Goal: Entertainment & Leisure: Consume media (video, audio)

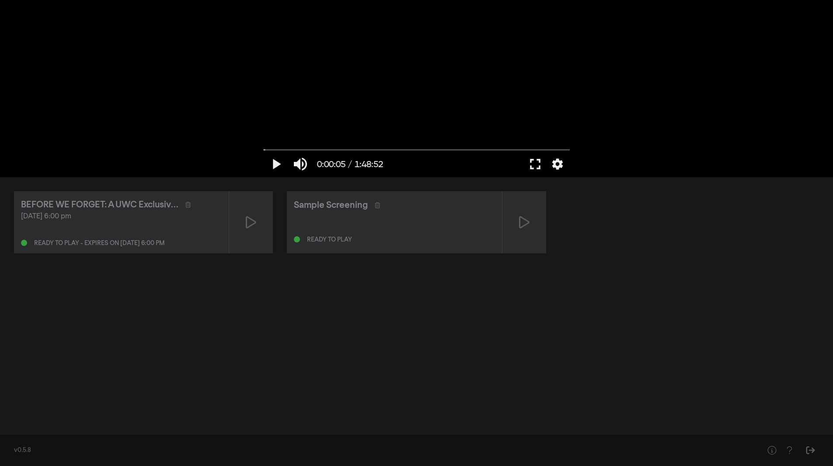
click at [534, 163] on button "fullscreen" at bounding box center [535, 164] width 24 height 26
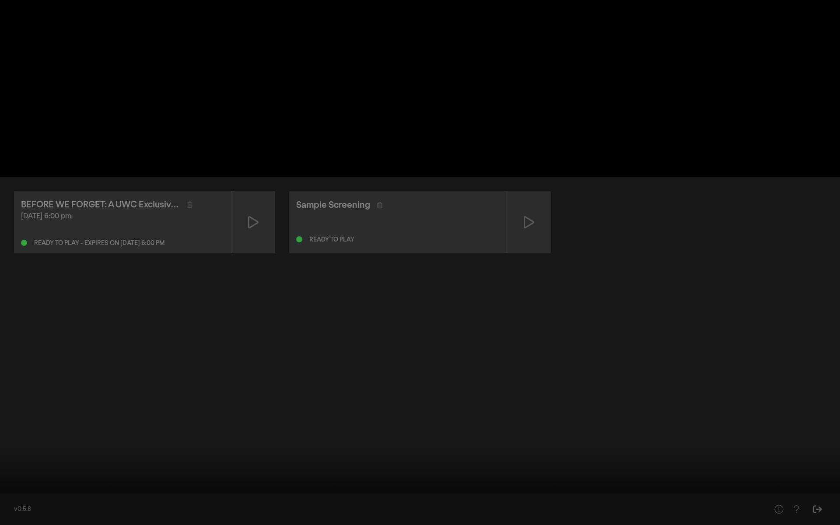
click at [789, 499] on button "fullscreen_exit" at bounding box center [801, 512] width 24 height 26
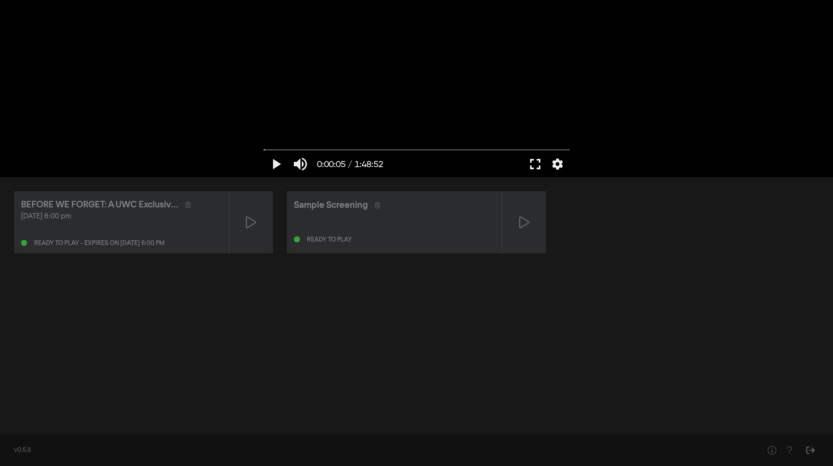
click at [533, 168] on button "fullscreen" at bounding box center [535, 164] width 24 height 26
click at [536, 164] on button "fullscreen" at bounding box center [535, 164] width 24 height 26
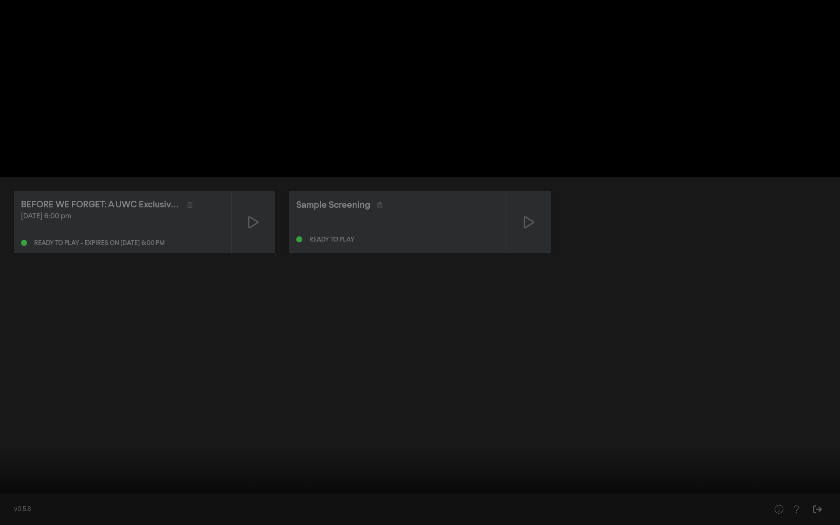
click at [14, 510] on button "play_arrow" at bounding box center [16, 512] width 24 height 26
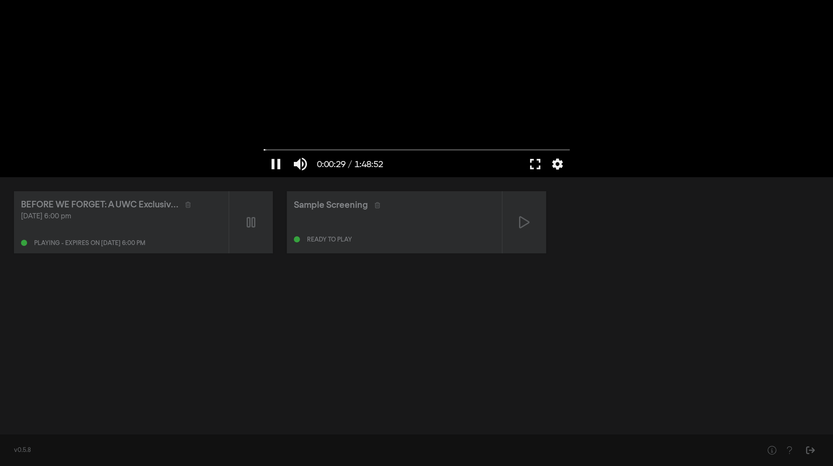
click at [540, 168] on button "fullscreen" at bounding box center [535, 164] width 24 height 26
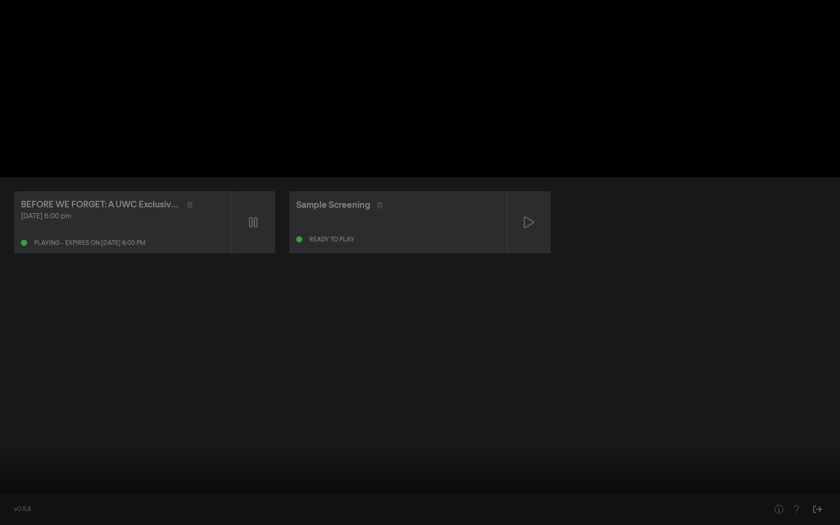
click at [19, 510] on button "pause" at bounding box center [16, 512] width 24 height 26
type input "32.077291"
click at [33, 502] on button "volume_up" at bounding box center [41, 512] width 24 height 26
click at [38, 513] on button "volume_off" at bounding box center [41, 512] width 24 height 26
type input "1"
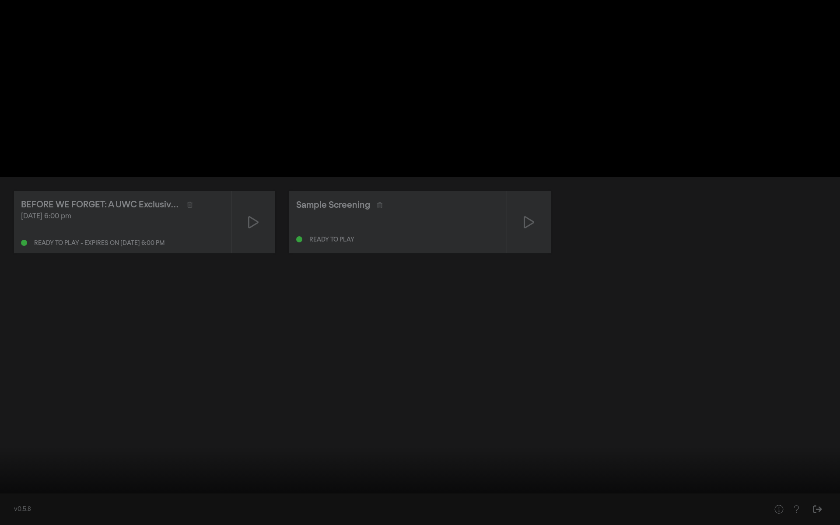
click at [20, 514] on button "play_arrow" at bounding box center [16, 512] width 24 height 26
drag, startPoint x: 360, startPoint y: 213, endPoint x: 360, endPoint y: 183, distance: 30.2
click at [360, 183] on div at bounding box center [420, 262] width 840 height 525
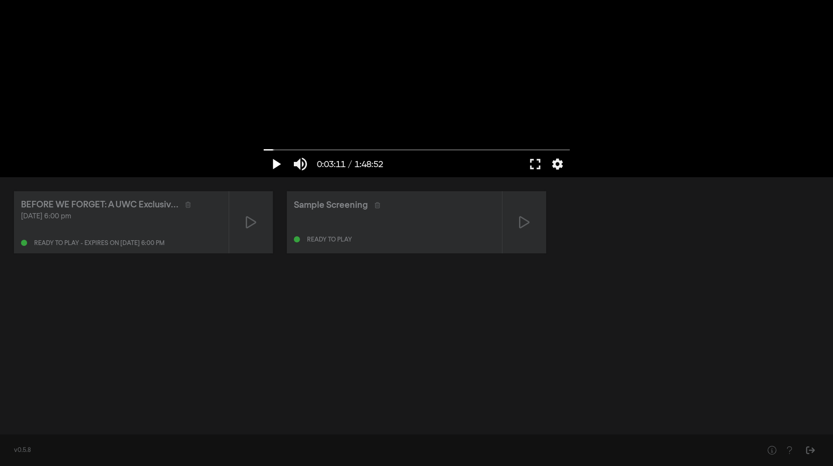
click at [272, 162] on button "play_arrow" at bounding box center [276, 164] width 24 height 26
click at [538, 164] on button "fullscreen" at bounding box center [535, 164] width 24 height 26
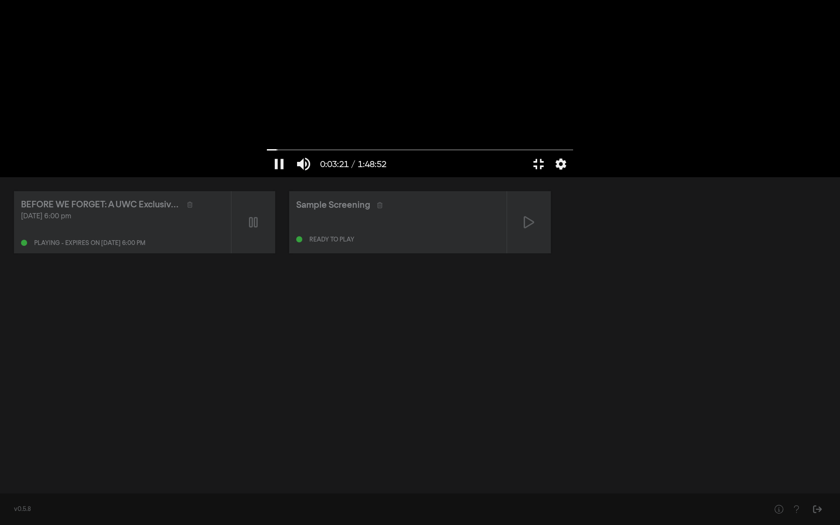
type input "201.968875"
